Goal: Information Seeking & Learning: Learn about a topic

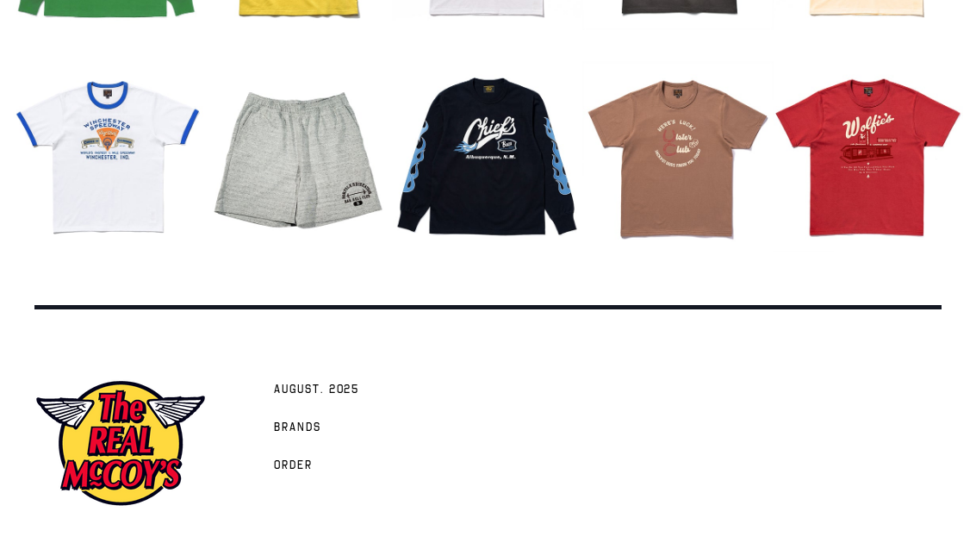
scroll to position [2113, 0]
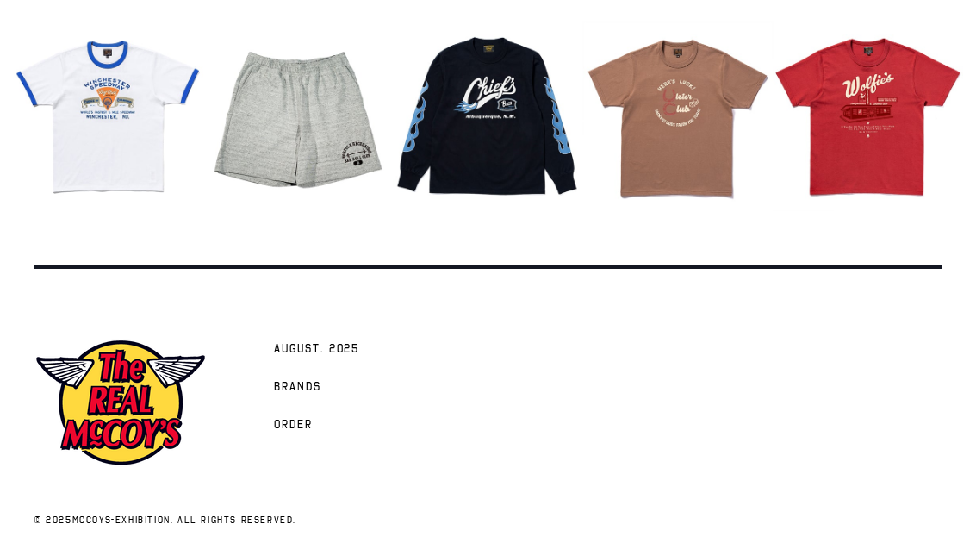
click at [348, 358] on span "AUGUST. 2025" at bounding box center [316, 349] width 85 height 17
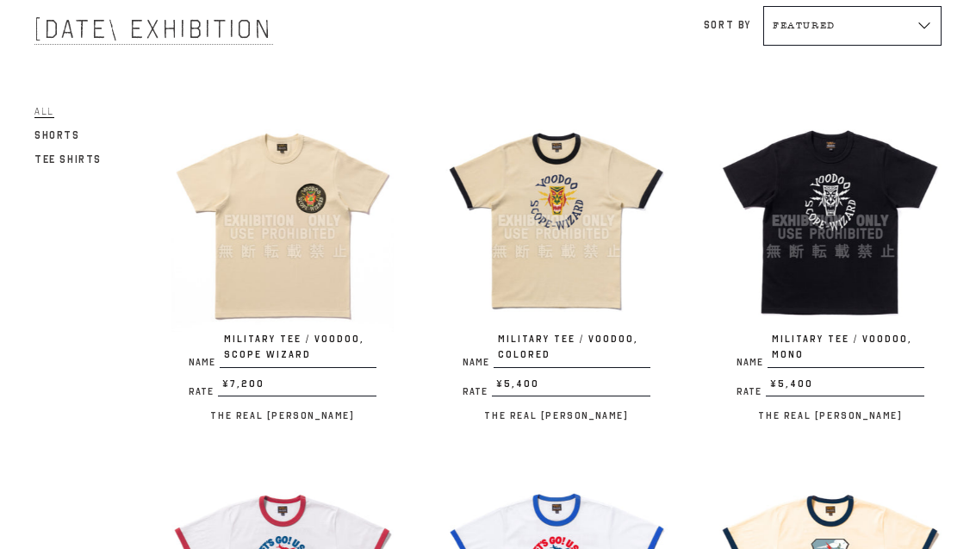
scroll to position [124, 0]
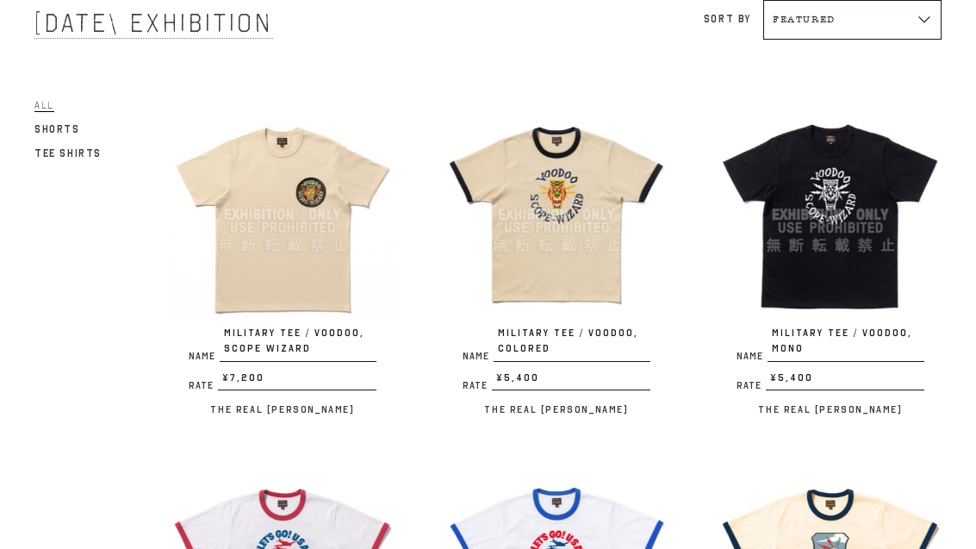
click at [289, 286] on div at bounding box center [282, 214] width 222 height 222
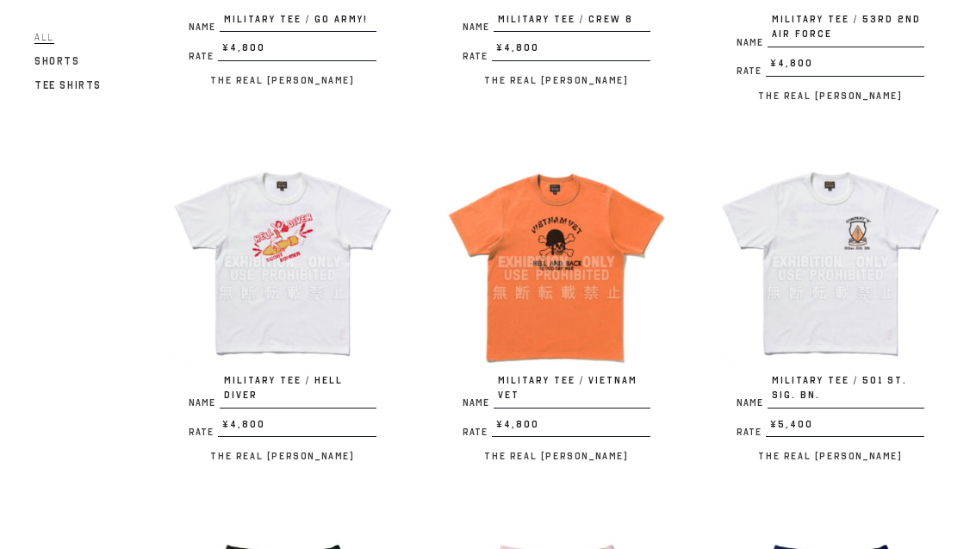
scroll to position [1521, 0]
click at [837, 249] on div at bounding box center [830, 262] width 222 height 222
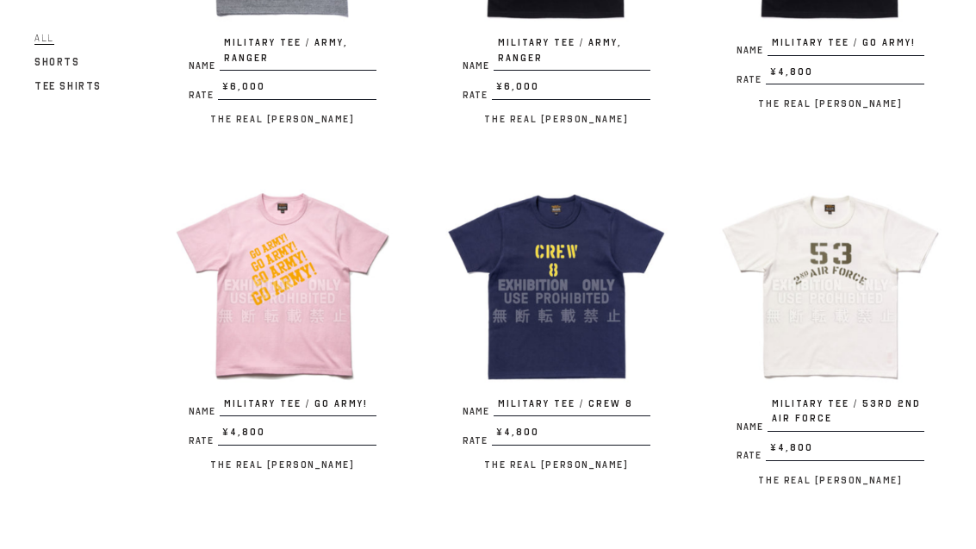
scroll to position [1142, 0]
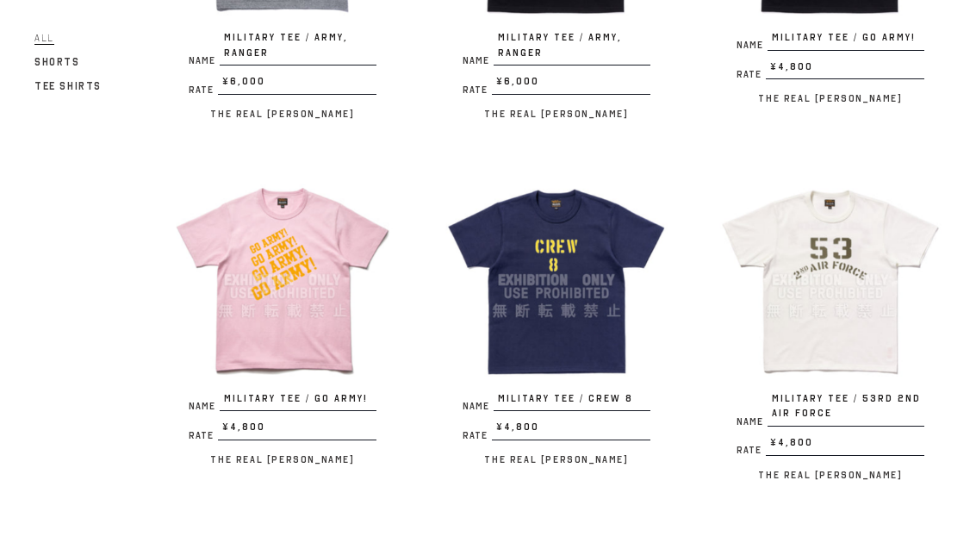
click at [843, 259] on div at bounding box center [830, 280] width 222 height 222
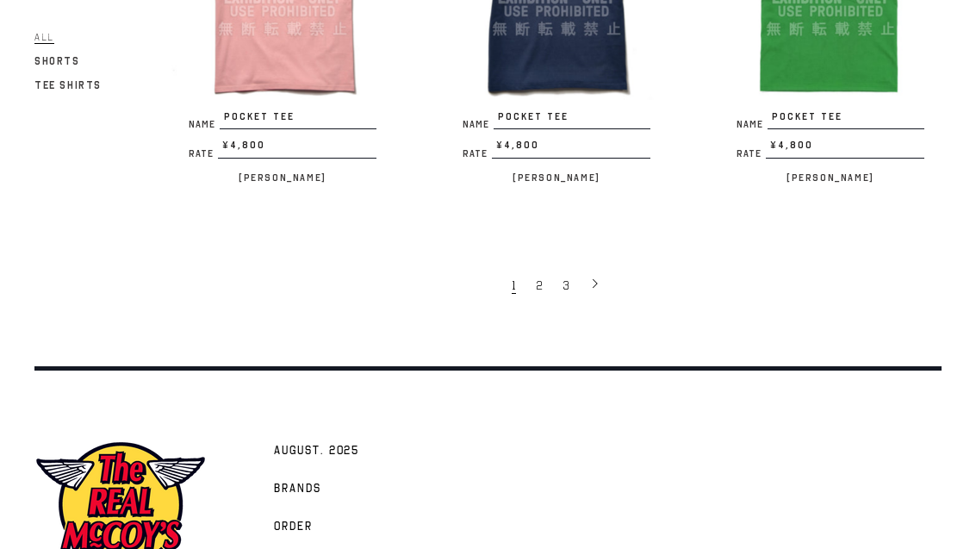
scroll to position [2911, 0]
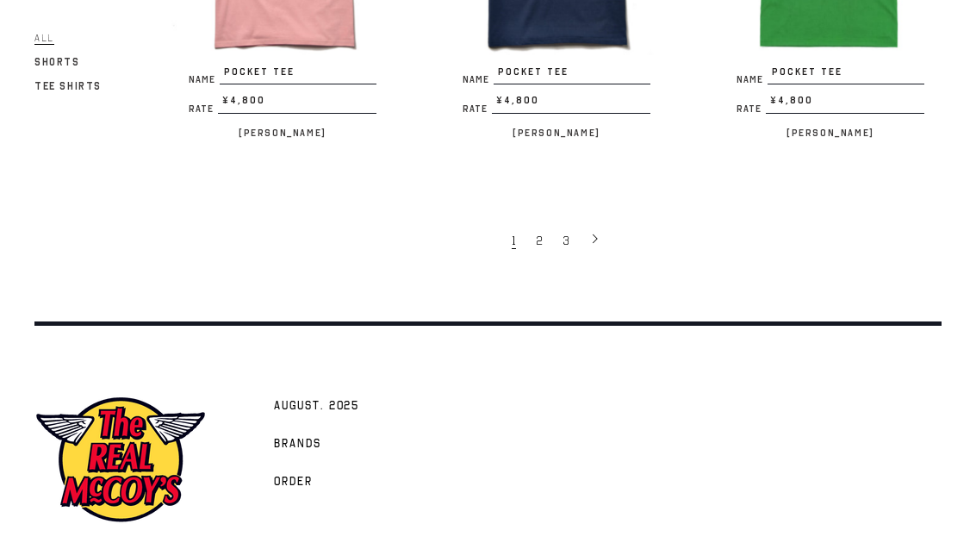
click at [606, 223] on link at bounding box center [595, 239] width 29 height 34
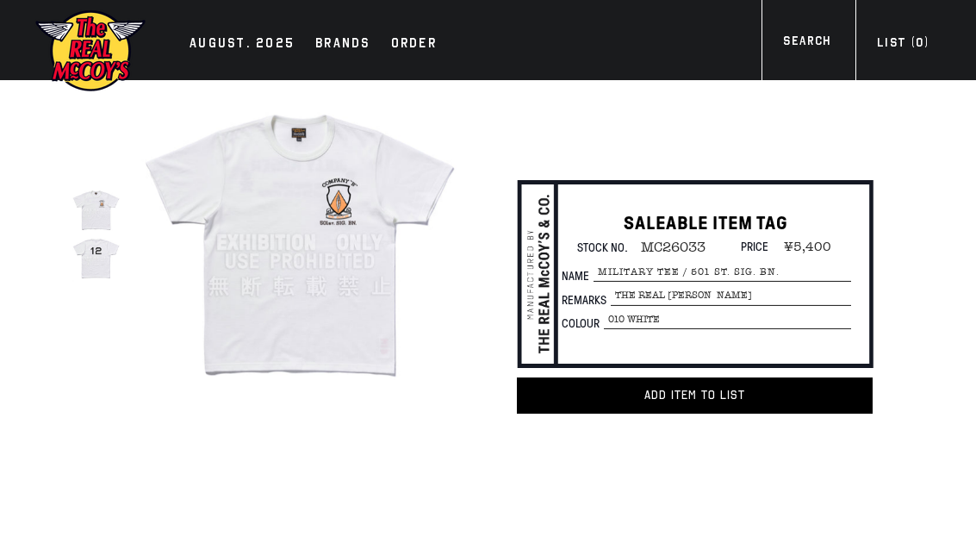
click at [100, 264] on div at bounding box center [95, 256] width 47 height 47
click at [106, 194] on div at bounding box center [95, 209] width 47 height 47
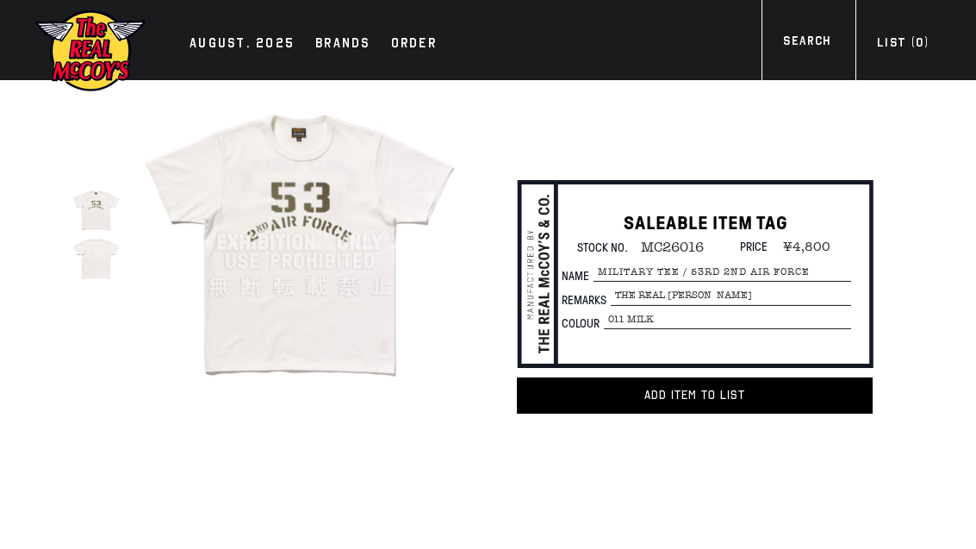
click at [99, 279] on div at bounding box center [95, 256] width 47 height 47
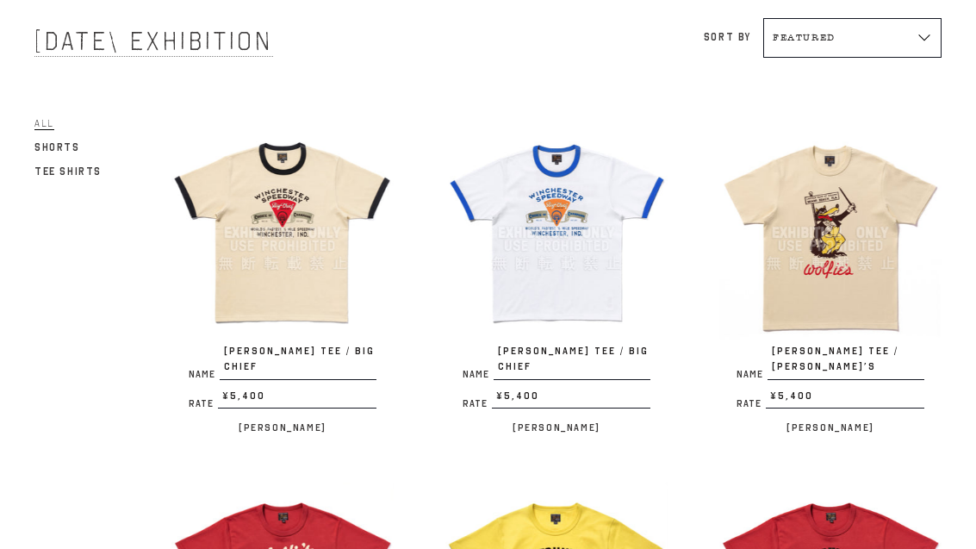
scroll to position [105, 0]
click at [848, 190] on div at bounding box center [830, 233] width 222 height 222
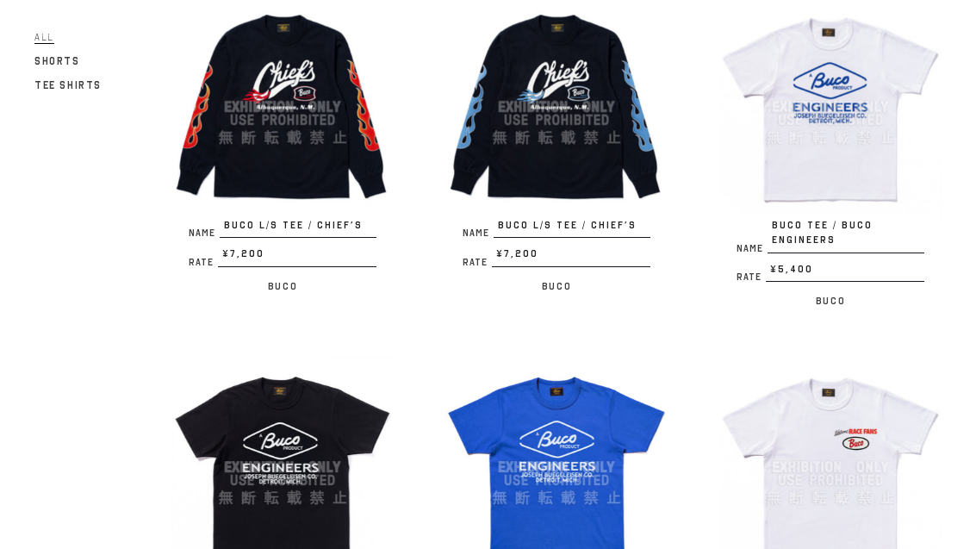
scroll to position [2455, 0]
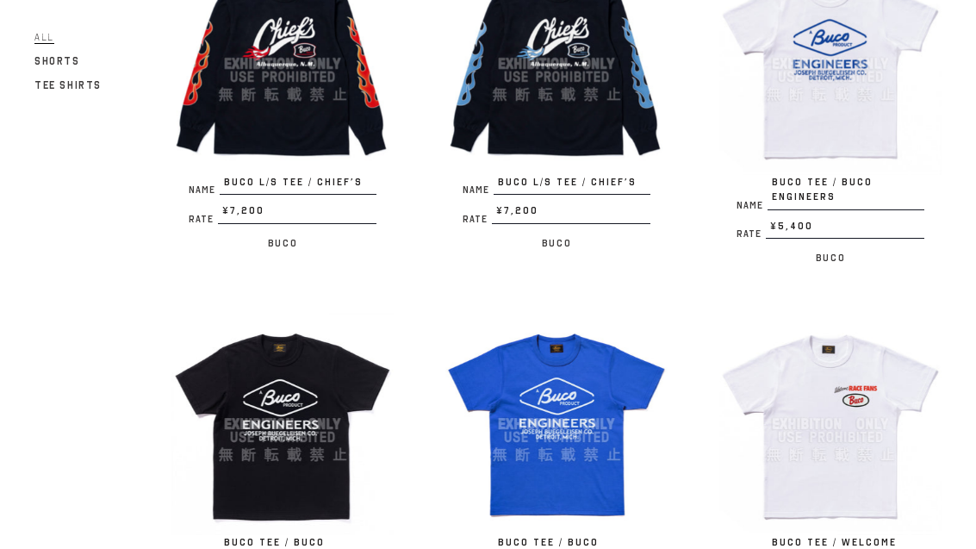
click at [862, 360] on div at bounding box center [830, 425] width 222 height 222
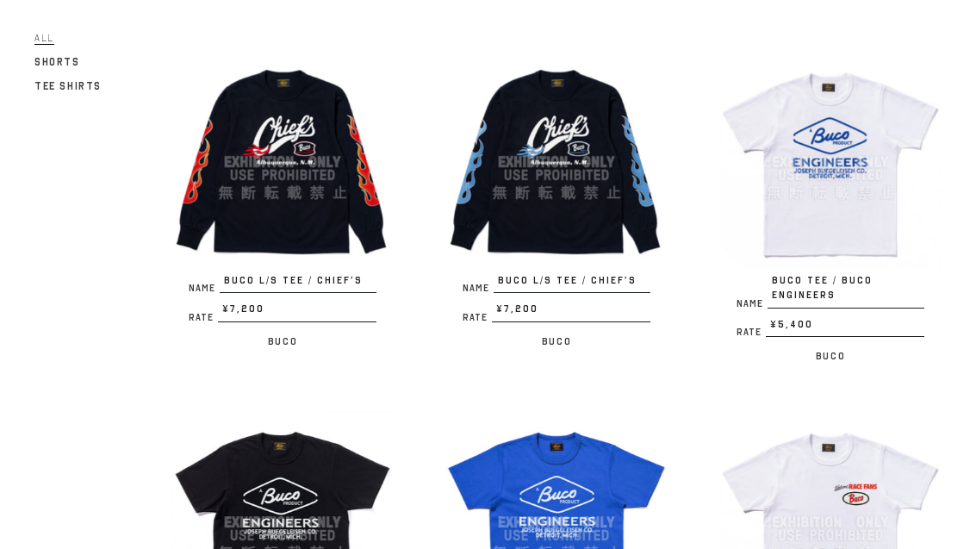
scroll to position [2239, 0]
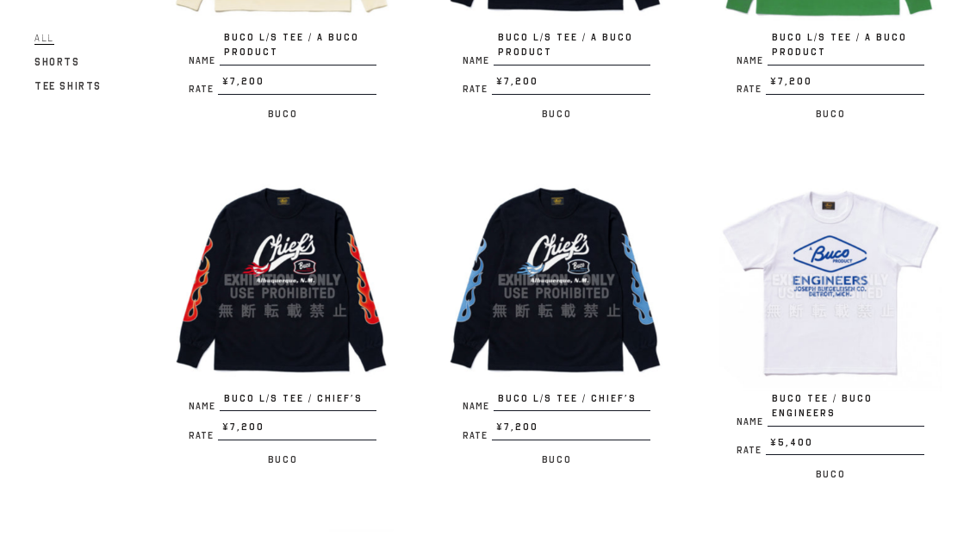
click at [838, 192] on div at bounding box center [830, 280] width 222 height 222
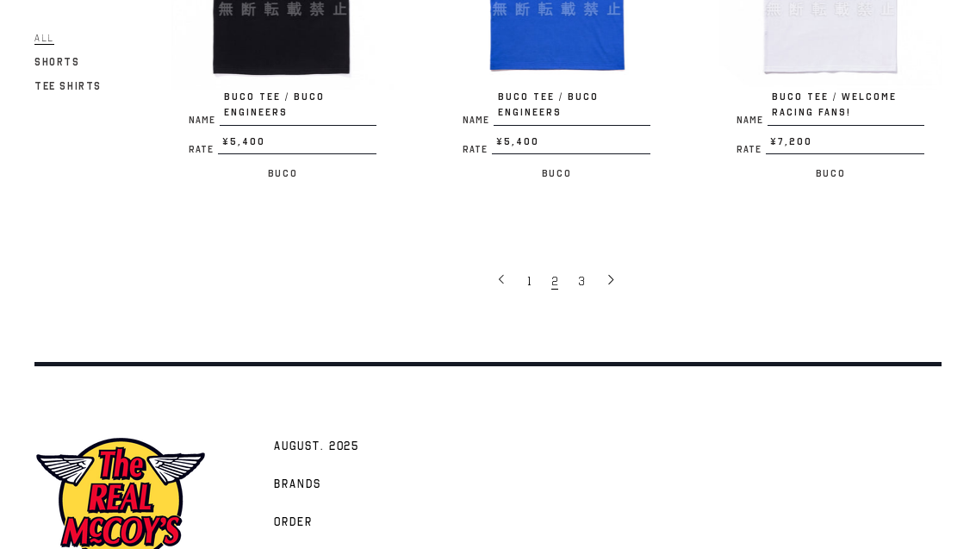
scroll to position [2911, 0]
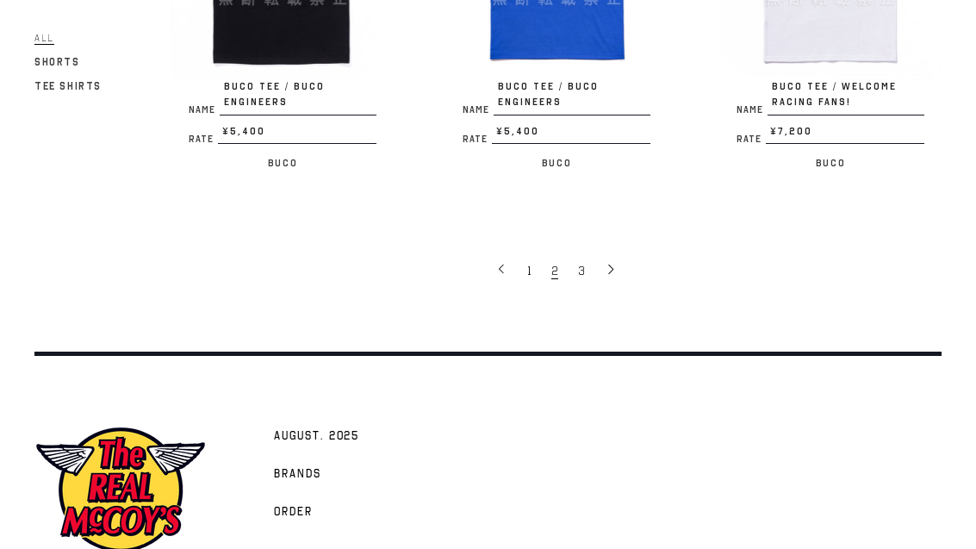
click at [615, 263] on icon at bounding box center [611, 269] width 12 height 12
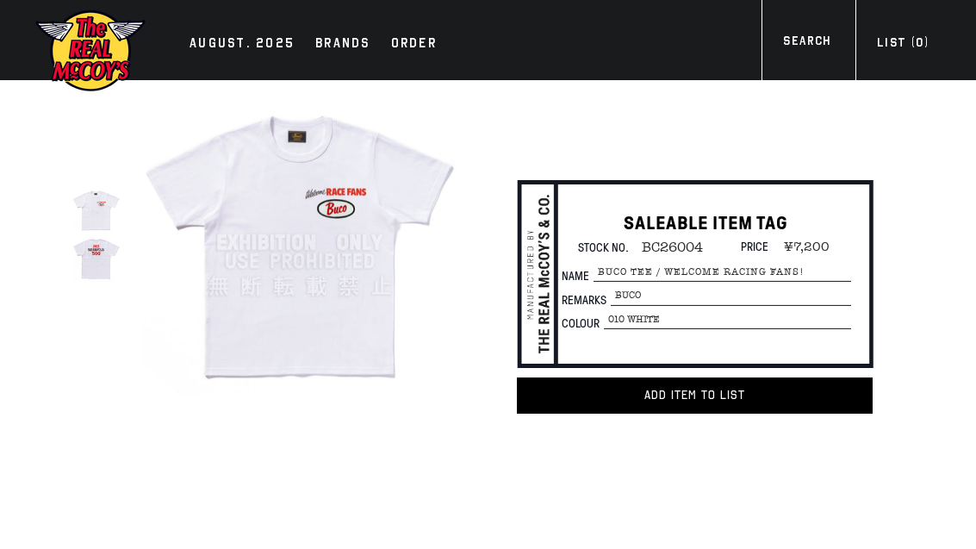
click at [113, 255] on div at bounding box center [95, 256] width 47 height 47
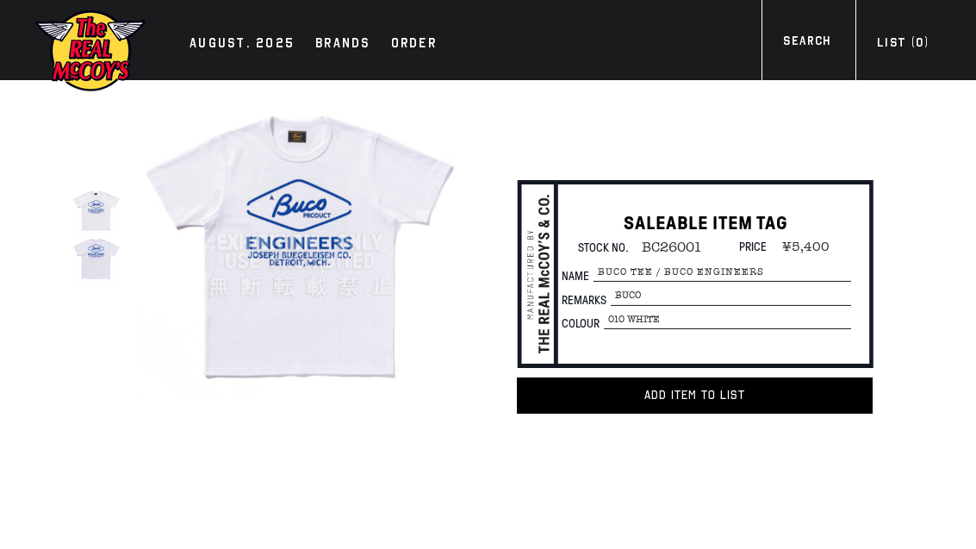
click at [103, 261] on div at bounding box center [95, 256] width 47 height 47
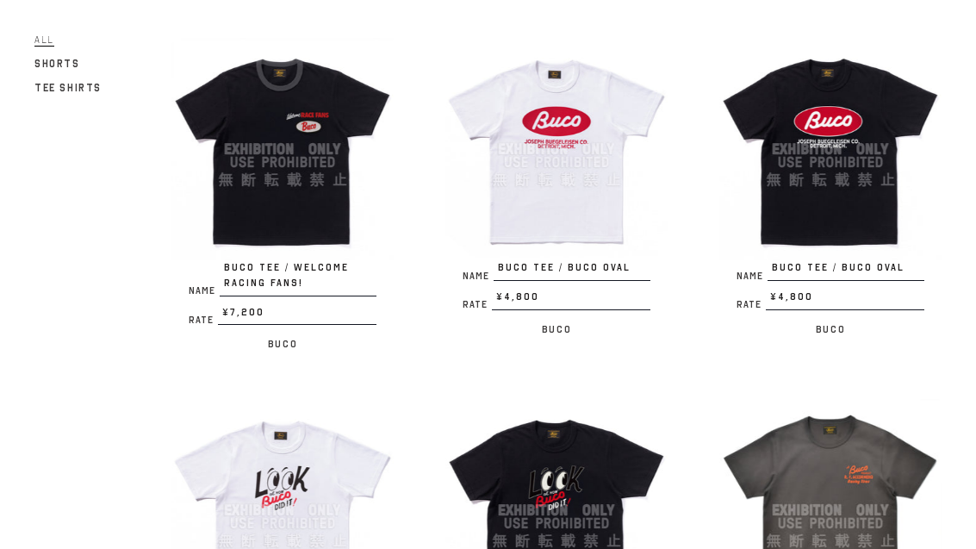
scroll to position [190, 0]
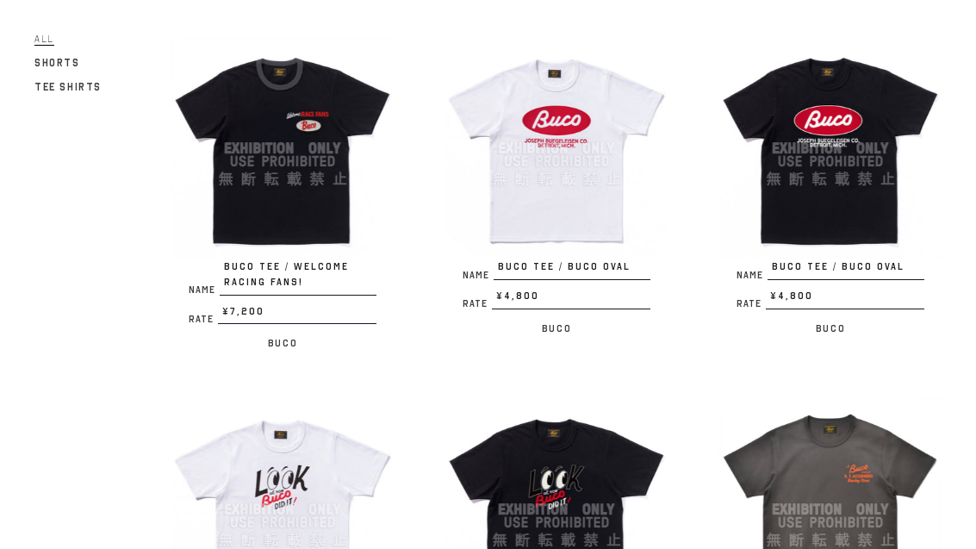
click at [623, 181] on div at bounding box center [556, 149] width 222 height 222
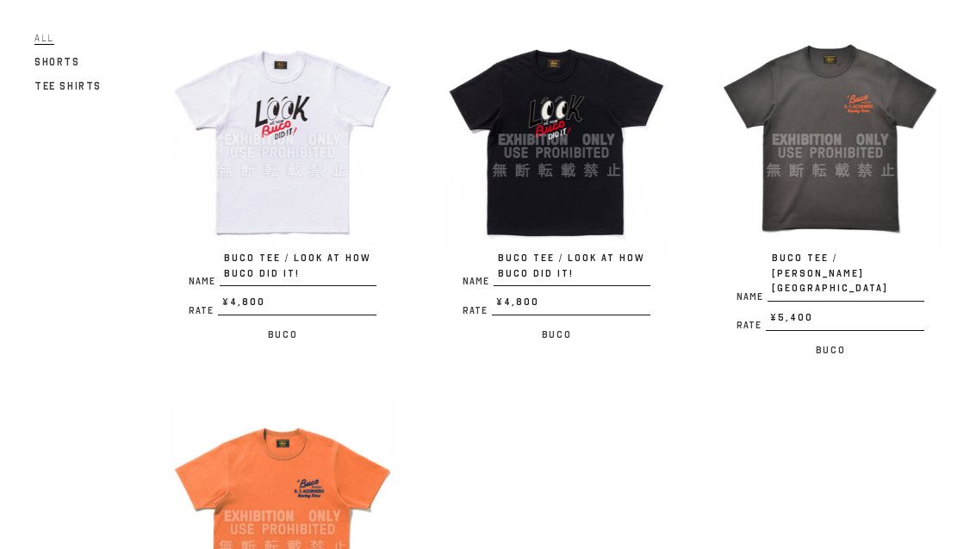
scroll to position [559, 0]
click at [280, 146] on div at bounding box center [282, 140] width 222 height 222
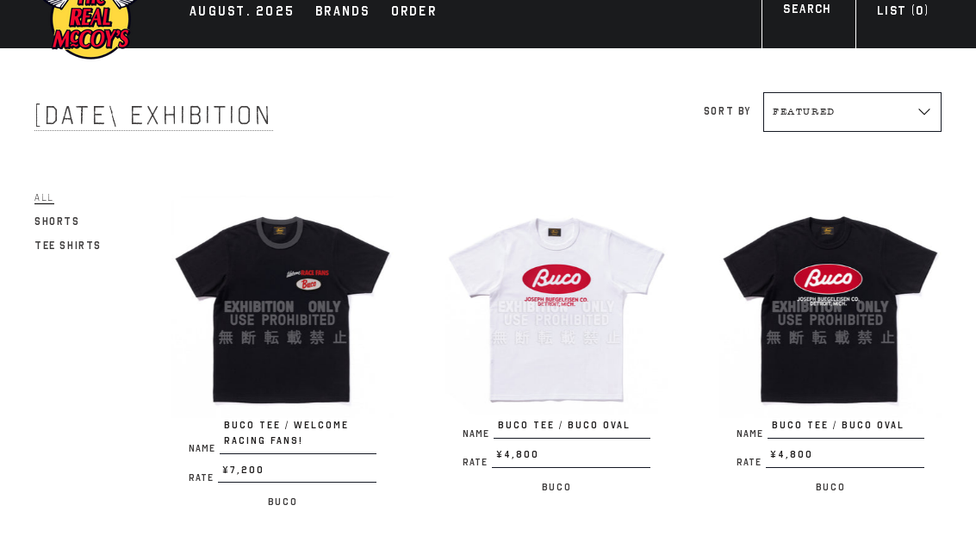
scroll to position [0, 0]
